Goal: Navigation & Orientation: Find specific page/section

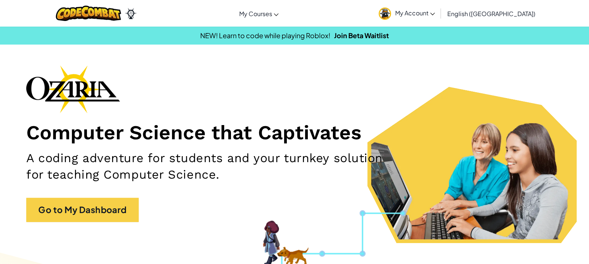
click at [435, 15] on span "My Account" at bounding box center [415, 13] width 40 height 8
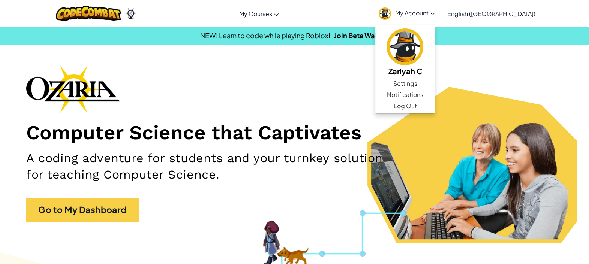
click at [236, 65] on div "Computer Science that Captivates A coding adventure for students and your turnk…" at bounding box center [294, 147] width 536 height 165
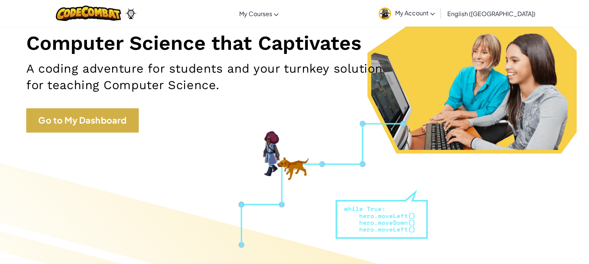
scroll to position [90, 0]
click at [115, 122] on link "Go to My Dashboard" at bounding box center [82, 120] width 112 height 24
